Goal: Transaction & Acquisition: Register for event/course

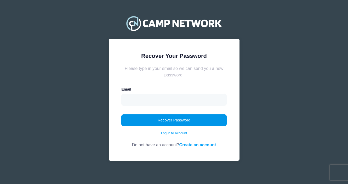
click at [206, 120] on button "Recover Password" at bounding box center [173, 120] width 105 height 12
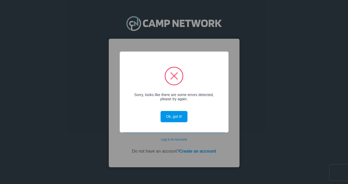
click at [178, 115] on button "Ok, got it!" at bounding box center [174, 116] width 27 height 11
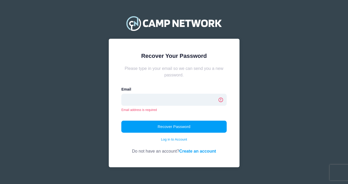
click at [167, 98] on input "email" at bounding box center [173, 100] width 105 height 12
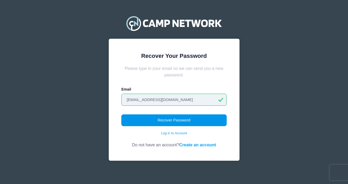
type input "[EMAIL_ADDRESS][DOMAIN_NAME]"
click at [169, 118] on button "Recover Password" at bounding box center [173, 120] width 105 height 12
click at [196, 118] on button "Recover Password" at bounding box center [173, 120] width 105 height 12
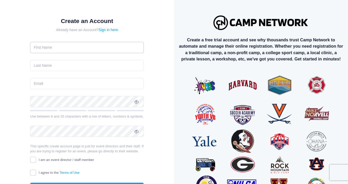
click at [107, 48] on input "text" at bounding box center [87, 47] width 114 height 11
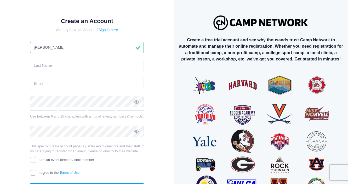
type input "Daniel"
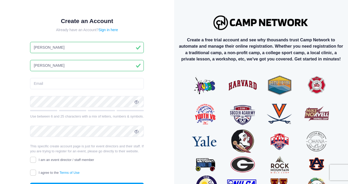
type input "[PERSON_NAME]"
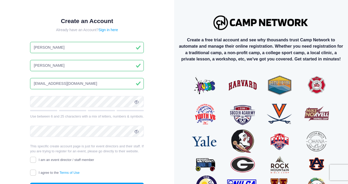
type input "[EMAIL_ADDRESS][DOMAIN_NAME]"
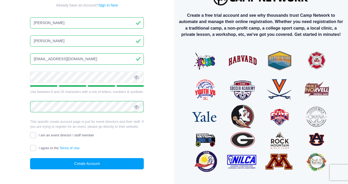
scroll to position [32, 0]
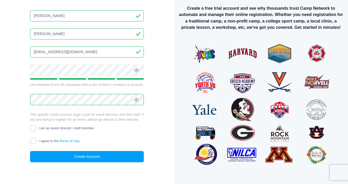
click at [30, 142] on input "I agree to the Terms of Use" at bounding box center [33, 141] width 6 height 6
checkbox input "true"
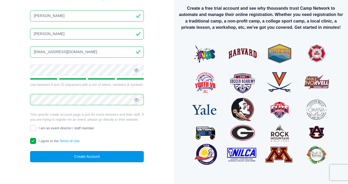
click at [52, 153] on button "Create Account" at bounding box center [87, 156] width 114 height 11
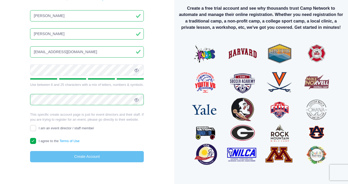
scroll to position [31, 0]
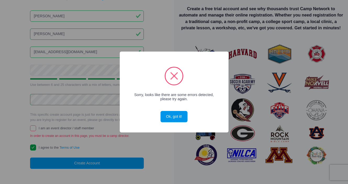
click at [171, 119] on button "Ok, got it!" at bounding box center [174, 116] width 27 height 11
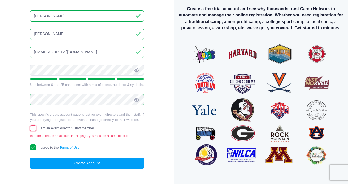
click at [32, 129] on input "I am an event director / staff member" at bounding box center [33, 128] width 6 height 6
checkbox input "true"
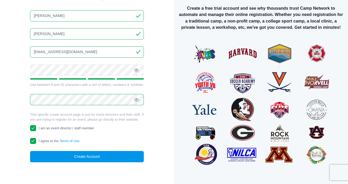
click at [60, 157] on button "Create Account" at bounding box center [87, 156] width 114 height 11
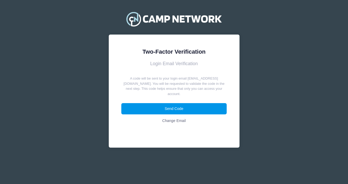
click at [143, 103] on button "Send Code" at bounding box center [173, 108] width 105 height 11
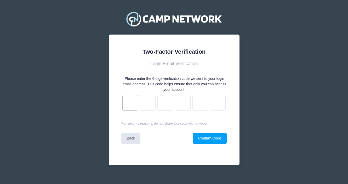
click at [135, 103] on input "text" at bounding box center [130, 103] width 16 height 16
type input "4"
type input "c"
type input "a"
type input "c"
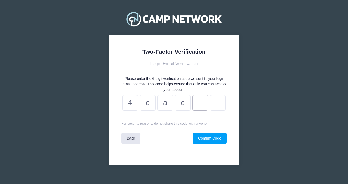
type input "6"
type input "e"
click at [201, 135] on button "Confirm Code" at bounding box center [210, 138] width 34 height 11
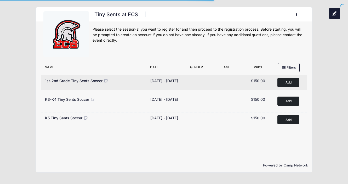
click at [281, 87] on button "Add to Cart" at bounding box center [289, 82] width 22 height 9
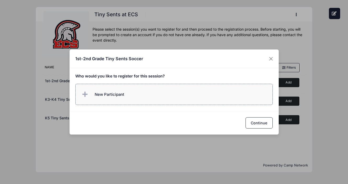
click at [201, 99] on label "New Participant" at bounding box center [174, 94] width 198 height 21
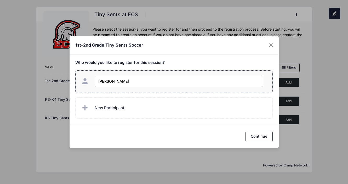
type input "Daniel Jones"
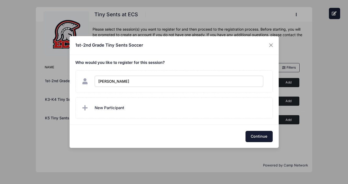
checkbox input "true"
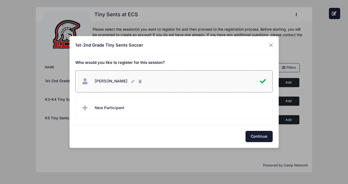
click at [259, 134] on button "Continue" at bounding box center [259, 136] width 27 height 11
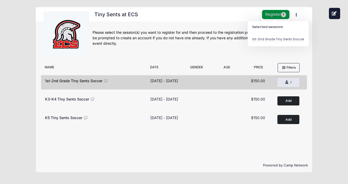
click at [278, 14] on button "Register 1" at bounding box center [276, 14] width 28 height 9
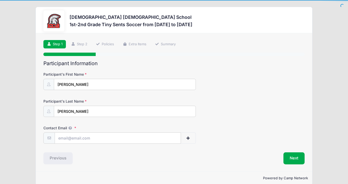
scroll to position [8, 0]
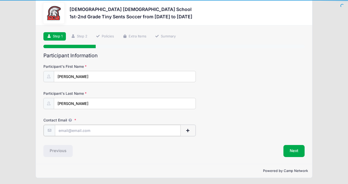
click at [98, 136] on input "Contact Email" at bounding box center [118, 130] width 126 height 11
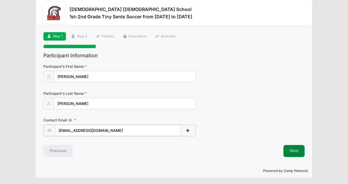
type input "[EMAIL_ADDRESS][DOMAIN_NAME]"
click at [292, 149] on button "Next" at bounding box center [294, 150] width 21 height 12
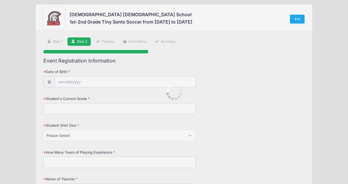
scroll to position [0, 0]
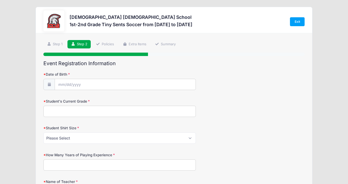
click at [48, 83] on icon at bounding box center [49, 84] width 4 height 3
click at [48, 84] on icon at bounding box center [49, 84] width 4 height 3
click at [68, 82] on input "Date of Birth" at bounding box center [125, 84] width 141 height 11
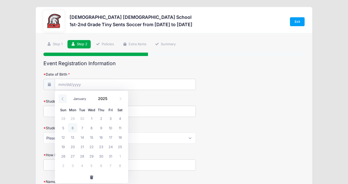
click at [63, 99] on icon at bounding box center [62, 98] width 3 height 3
click at [122, 100] on icon at bounding box center [120, 98] width 3 height 3
select select "11"
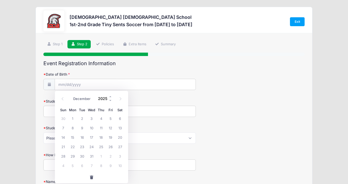
click at [104, 100] on input "2025" at bounding box center [104, 98] width 17 height 8
click at [110, 101] on span at bounding box center [111, 100] width 4 height 4
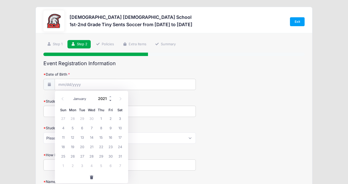
click at [110, 101] on span at bounding box center [111, 100] width 4 height 4
type input "2018"
click at [92, 129] on span "5" at bounding box center [91, 127] width 9 height 9
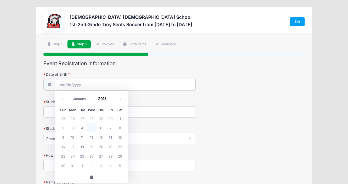
type input "12/05/2018"
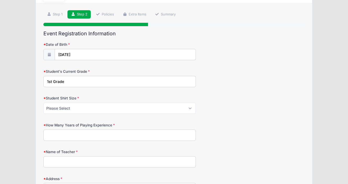
scroll to position [41, 0]
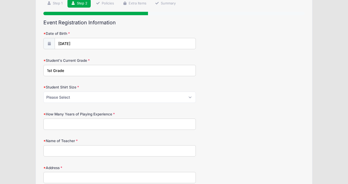
type input "1st Grade"
select select "XS"
click option "XS" at bounding box center [0, 0] width 0 height 0
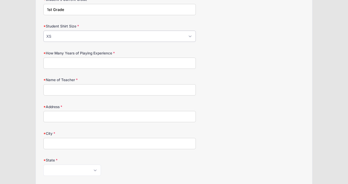
scroll to position [103, 0]
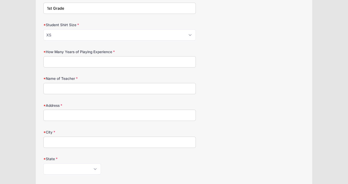
click at [225, 50] on div "How Many Years of Playing Experience" at bounding box center [173, 58] width 261 height 18
click at [187, 60] on input "How Many Years of Playing Experience" at bounding box center [119, 61] width 153 height 11
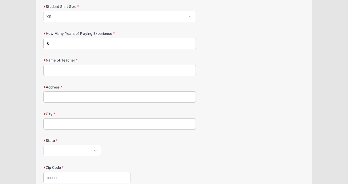
scroll to position [122, 0]
type input "0"
click at [181, 71] on input "Name of Teacher" at bounding box center [119, 69] width 153 height 11
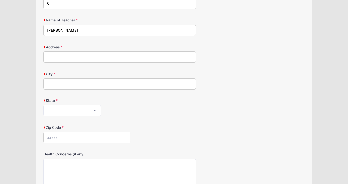
scroll to position [162, 0]
type input "Musick"
click at [180, 62] on input "Address" at bounding box center [119, 56] width 153 height 11
type input "1421 Charles Rd"
click at [166, 86] on input "Fort Myer" at bounding box center [119, 83] width 153 height 11
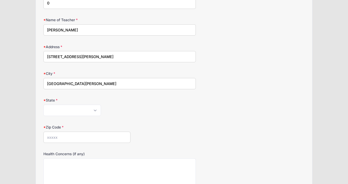
type input "Fort Myers"
click at [225, 79] on div "City Fort Myers" at bounding box center [173, 80] width 261 height 18
click at [43, 105] on select "Alabama Alaska American Samoa Arizona Arkansas Armed Forces Africa Armed Forces…" at bounding box center [72, 110] width 58 height 11
select select "FL"
click option "Florida" at bounding box center [0, 0] width 0 height 0
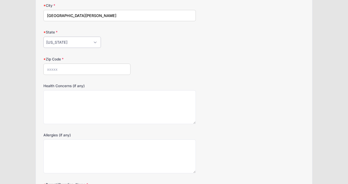
scroll to position [239, 0]
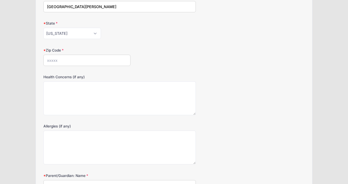
click at [109, 55] on input "Zip Code" at bounding box center [86, 60] width 87 height 11
type input "33919"
click at [179, 59] on div "Zip Code 33919" at bounding box center [173, 57] width 261 height 18
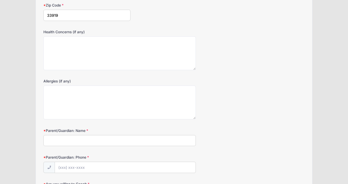
scroll to position [284, 0]
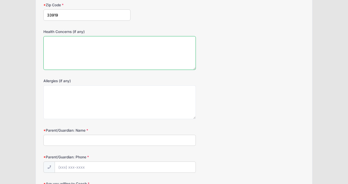
click at [139, 54] on textarea "Health Concerns (if any)" at bounding box center [119, 53] width 153 height 34
type textarea "No"
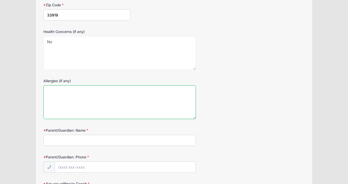
click at [126, 103] on textarea "Allergies (if any)" at bounding box center [119, 102] width 153 height 34
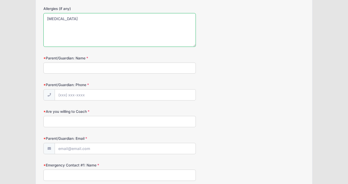
scroll to position [358, 0]
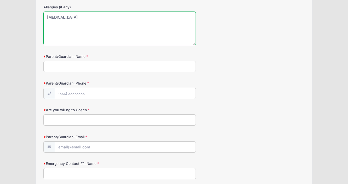
type textarea "Gluten sensitivity"
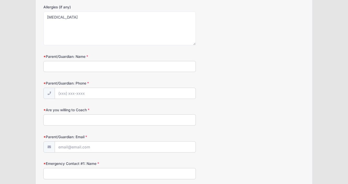
click at [165, 57] on div "Parent/Guardian: Name" at bounding box center [173, 63] width 261 height 18
click at [163, 64] on input "Parent/Guardian: Name" at bounding box center [119, 66] width 153 height 11
type input "D"
type input "Scott Jones"
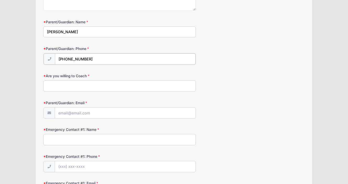
scroll to position [402, 0]
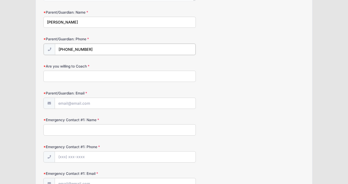
type input "(850) 368-3855"
click at [156, 76] on input "Are you willing to Coach" at bounding box center [119, 75] width 153 height 11
type input "No"
click at [155, 104] on input "Parent/Guardian: Email" at bounding box center [125, 102] width 141 height 11
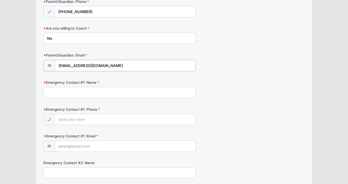
scroll to position [441, 0]
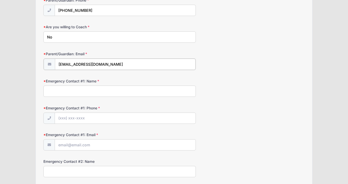
type input "[EMAIL_ADDRESS][DOMAIN_NAME]"
click at [179, 91] on input "Emergency Contact #1: Name" at bounding box center [119, 90] width 153 height 11
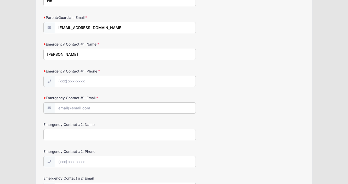
scroll to position [478, 0]
type input "Scott Jones"
click at [105, 82] on input "Emergency Contact #1: Phone" at bounding box center [125, 80] width 141 height 11
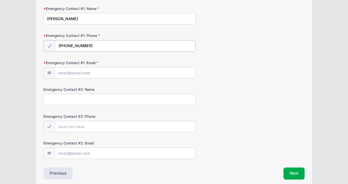
scroll to position [514, 0]
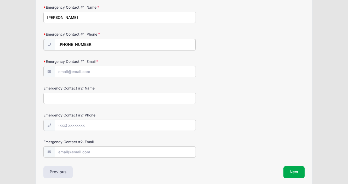
type input "(850) 368-3855"
click at [154, 74] on input "Emergency Contact #1: Email" at bounding box center [125, 71] width 141 height 11
type input "[EMAIL_ADDRESS][DOMAIN_NAME]"
type input "s"
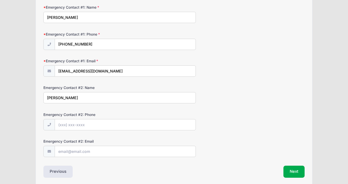
type input "Sierra Jones"
click at [144, 127] on input "Emergency Contact #2: Phone" at bounding box center [125, 124] width 141 height 11
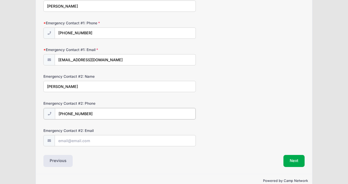
scroll to position [536, 0]
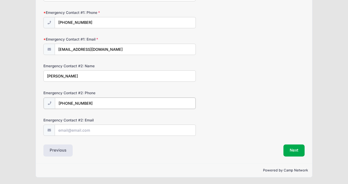
type input "(850) 585-7634"
click at [157, 133] on input "Emergency Contact #2: Email" at bounding box center [125, 129] width 141 height 11
type input "sierragjones@gmail.com"
click at [297, 150] on button "Next" at bounding box center [294, 150] width 21 height 12
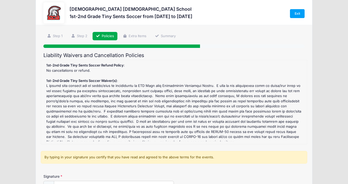
scroll to position [0, 0]
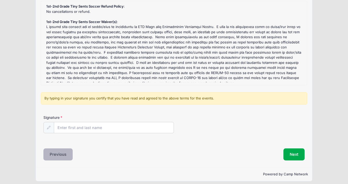
click at [71, 153] on button "Previous" at bounding box center [57, 154] width 29 height 12
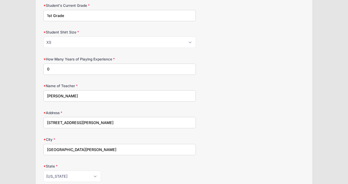
scroll to position [97, 0]
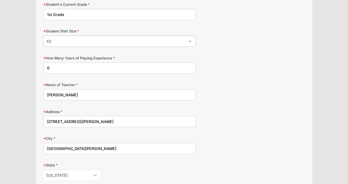
select select "S"
click option "S" at bounding box center [0, 0] width 0 height 0
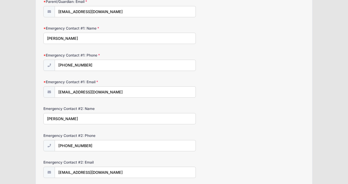
scroll to position [535, 0]
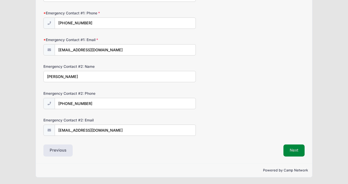
click at [293, 145] on button "Next" at bounding box center [294, 150] width 21 height 12
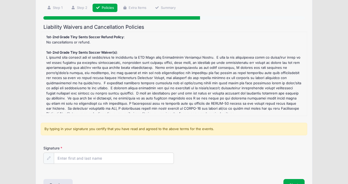
scroll to position [71, 0]
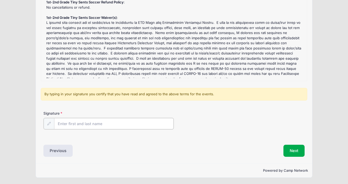
click at [147, 126] on input "Signature" at bounding box center [114, 123] width 120 height 11
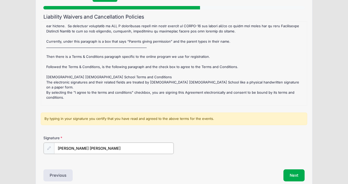
scroll to position [74, 0]
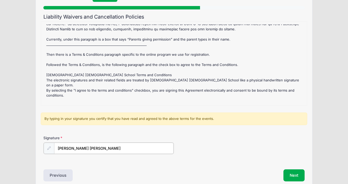
type input "Daniel Scott Jones"
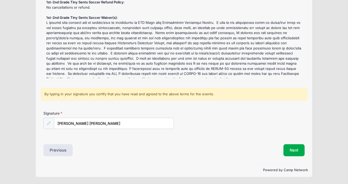
scroll to position [71, 0]
click at [293, 155] on button "Next" at bounding box center [294, 150] width 21 height 12
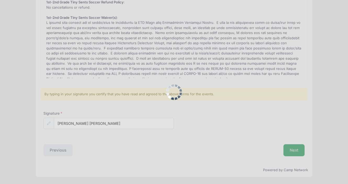
scroll to position [0, 0]
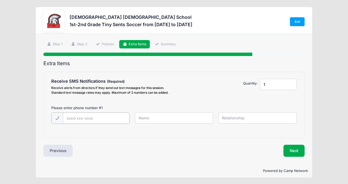
click at [109, 117] on input "text" at bounding box center [96, 118] width 66 height 11
type input "(850) 368-3855"
click at [158, 120] on input "text" at bounding box center [174, 117] width 79 height 11
type input "Scott Jones"
type input "Dad"
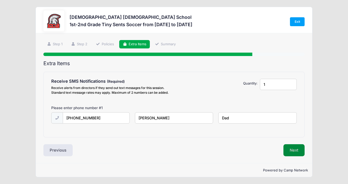
click at [289, 149] on button "Next" at bounding box center [294, 150] width 21 height 12
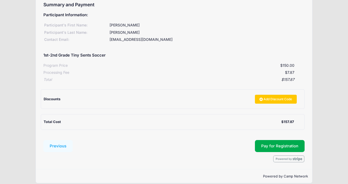
scroll to position [65, 0]
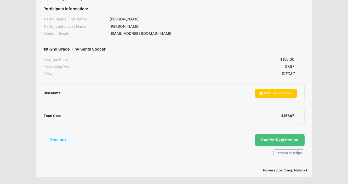
click at [297, 139] on button "Pay for Registration" at bounding box center [280, 140] width 50 height 12
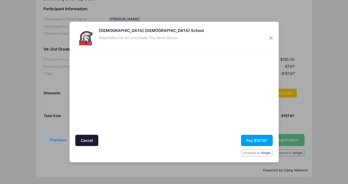
click at [127, 135] on div "Cancel Pay $157.87" at bounding box center [174, 140] width 198 height 11
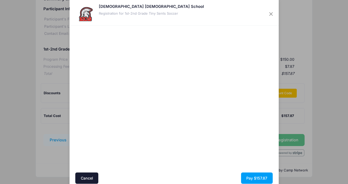
scroll to position [30, 0]
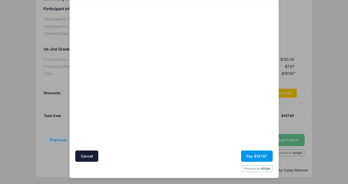
click at [245, 155] on button "Pay $157.87" at bounding box center [257, 155] width 32 height 11
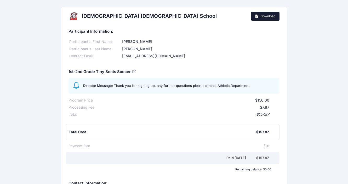
click at [263, 14] on span "Download" at bounding box center [268, 16] width 15 height 4
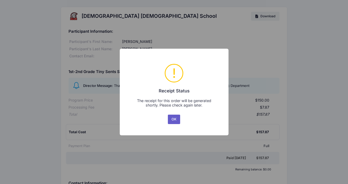
click at [174, 117] on button "OK" at bounding box center [174, 119] width 13 height 9
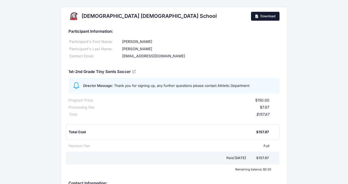
click at [263, 19] on link "Download" at bounding box center [265, 16] width 29 height 9
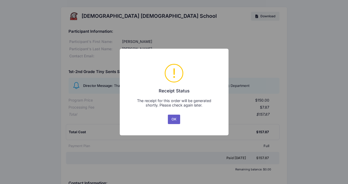
click at [176, 120] on button "OK" at bounding box center [174, 119] width 13 height 9
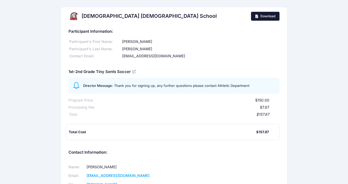
click at [263, 14] on span "Download" at bounding box center [268, 16] width 15 height 4
